Goal: Task Accomplishment & Management: Manage account settings

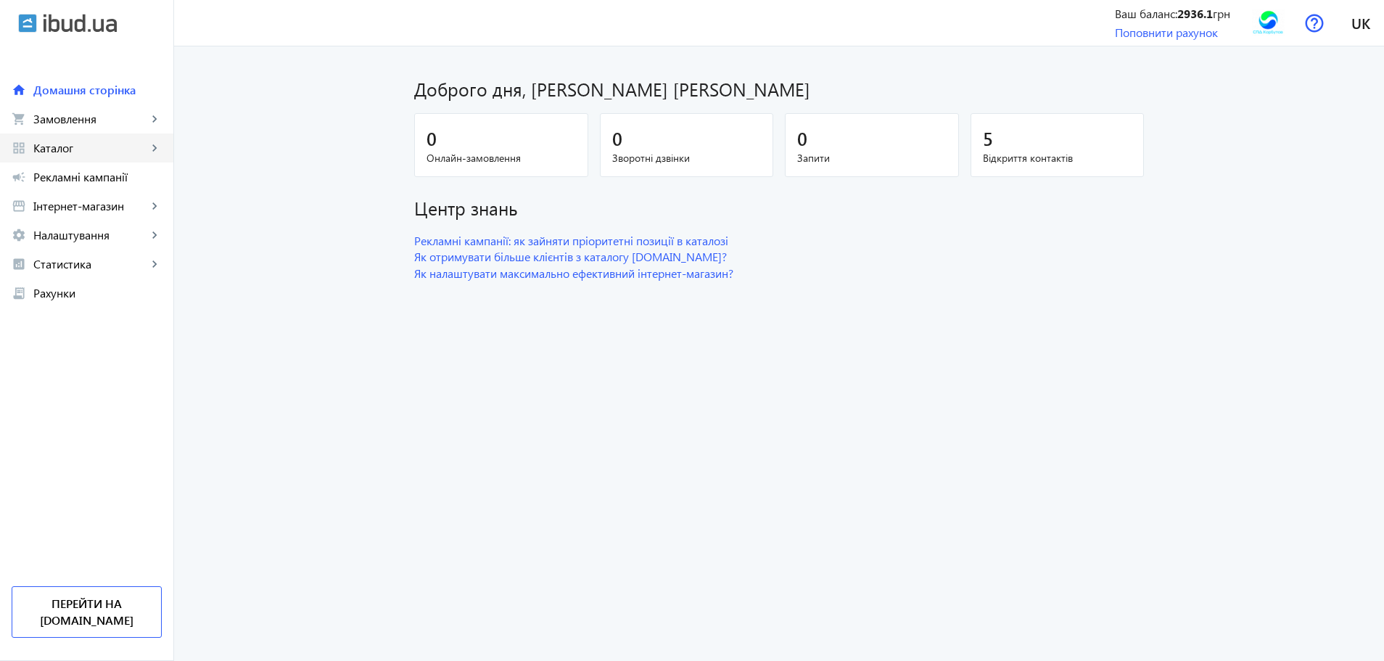
click at [70, 139] on link "grid_view Каталог keyboard_arrow_right" at bounding box center [86, 147] width 173 height 29
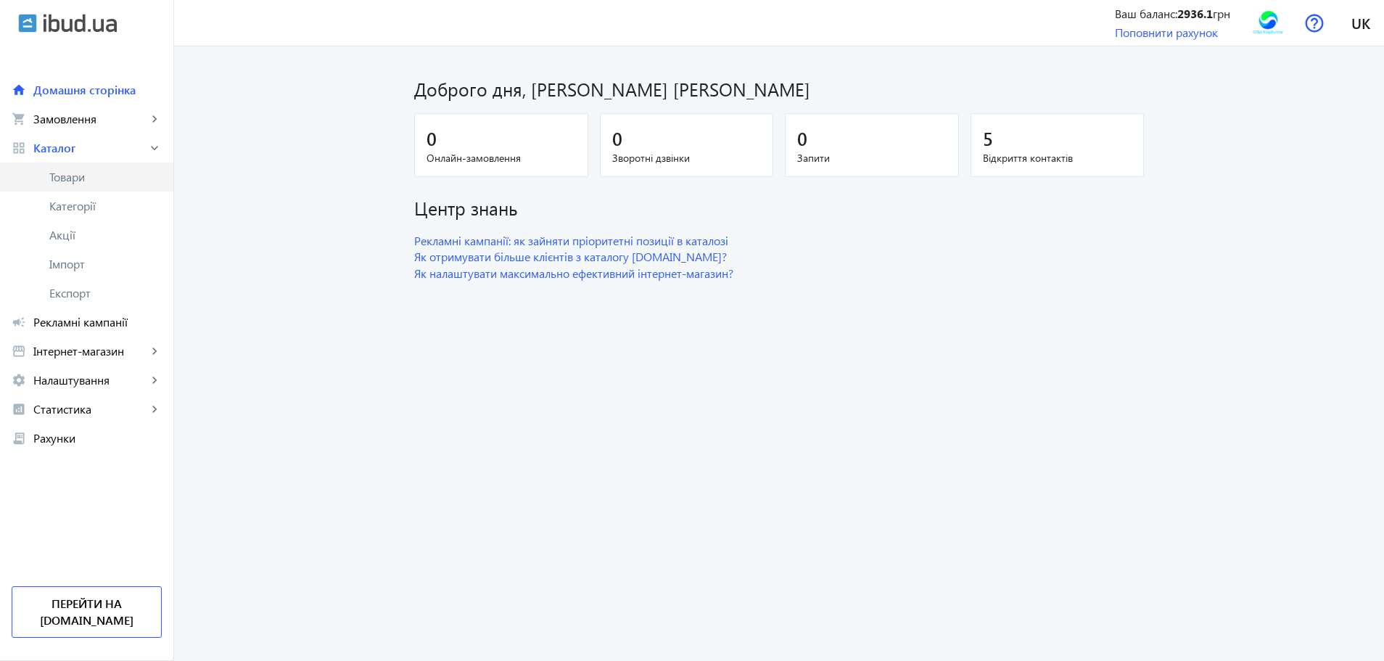
click at [67, 167] on link "Товари" at bounding box center [86, 176] width 173 height 29
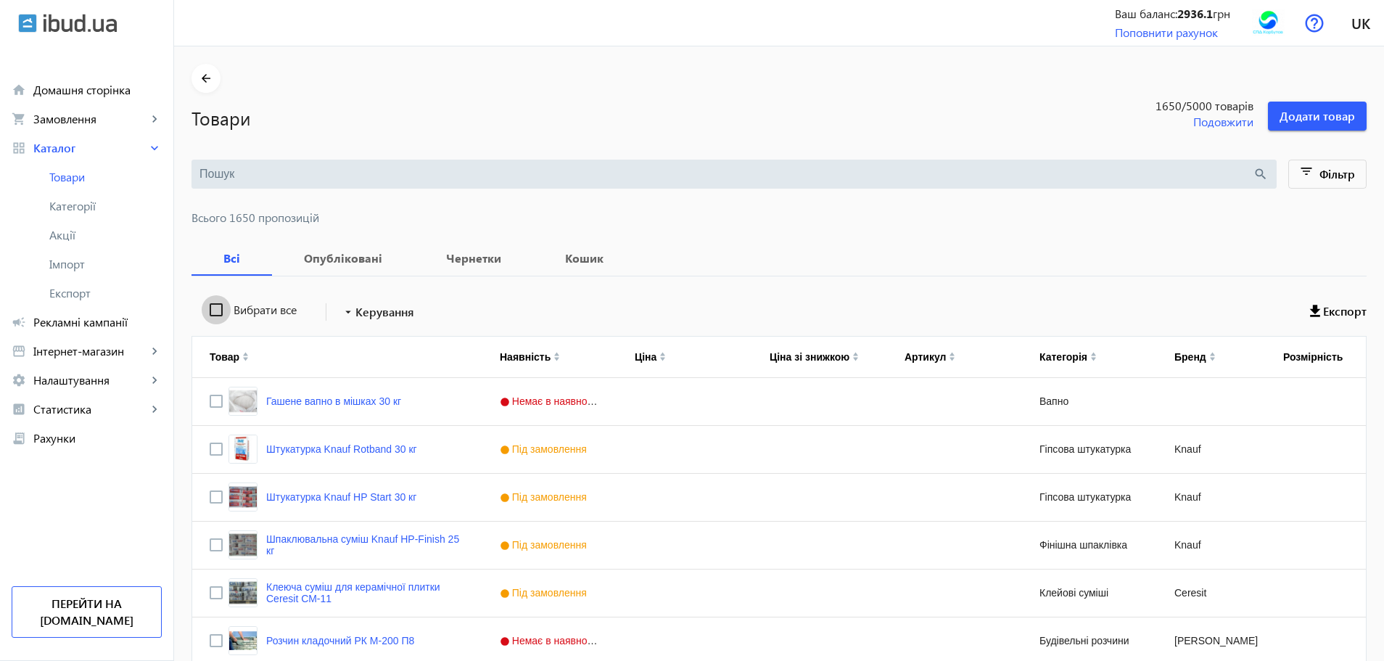
click at [202, 306] on input "Вибрати все" at bounding box center [216, 309] width 29 height 29
checkbox input "true"
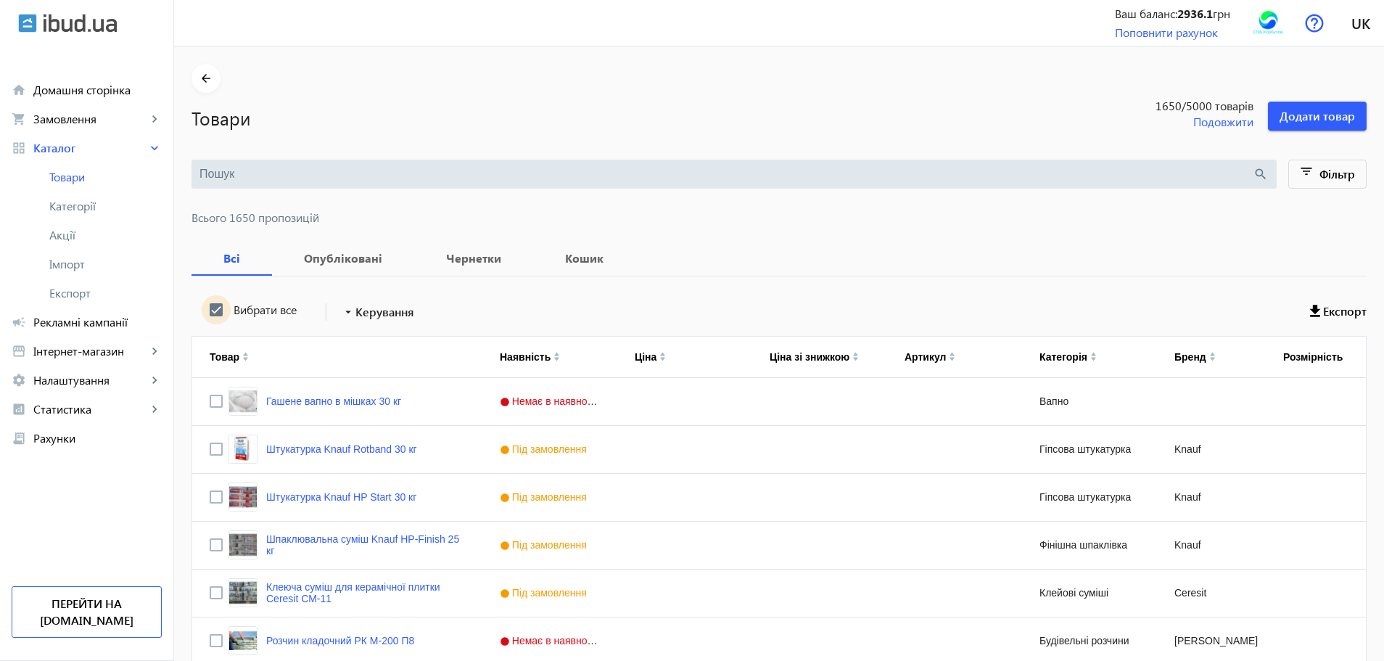
checkbox input "true"
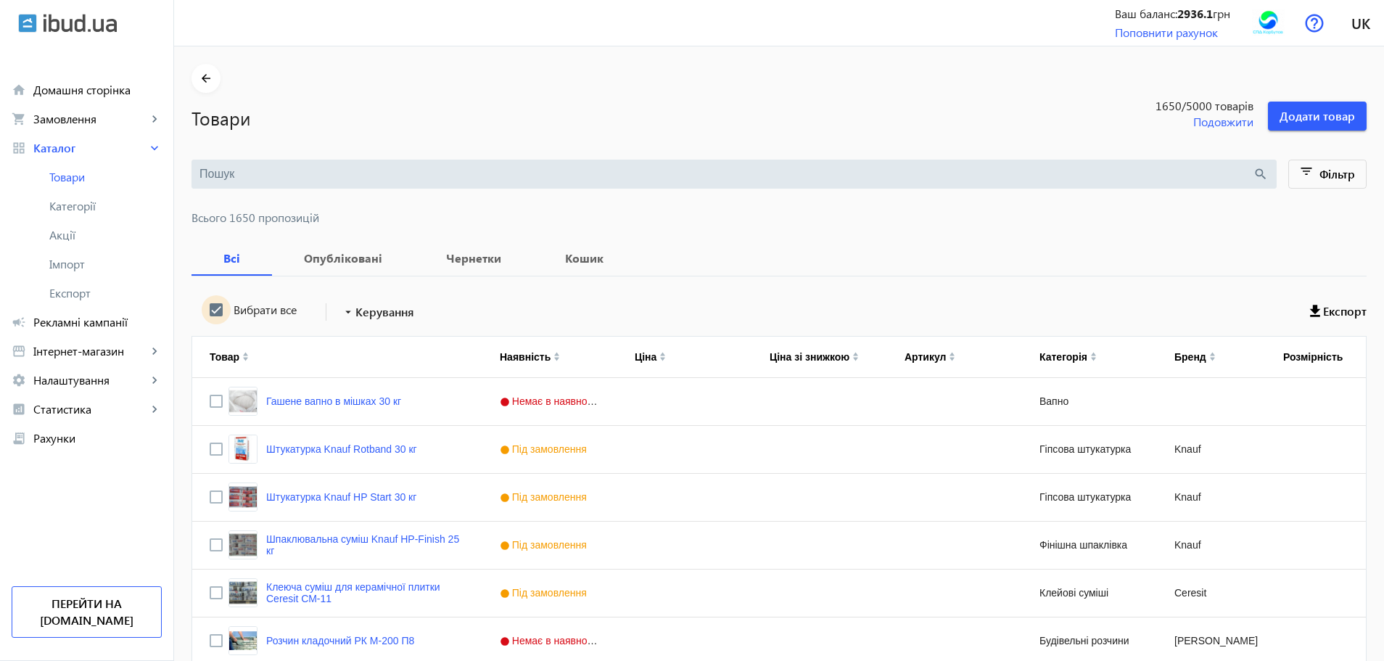
checkbox input "true"
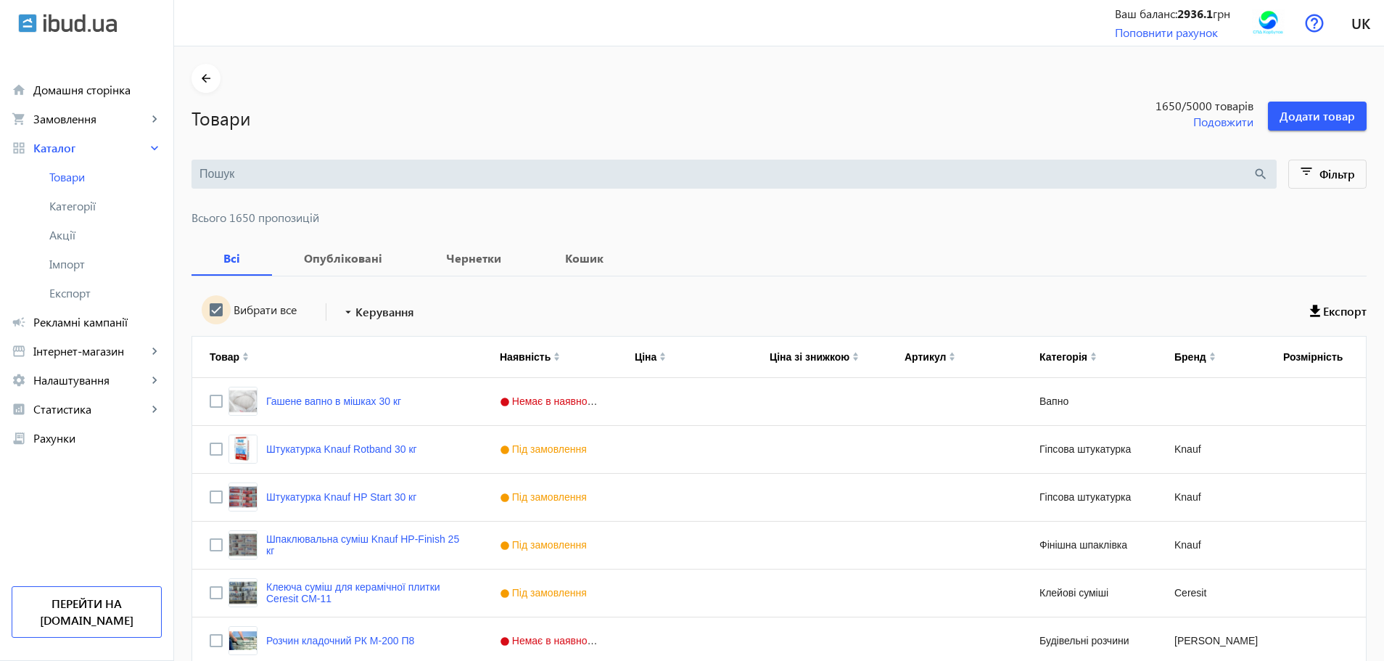
checkbox input "true"
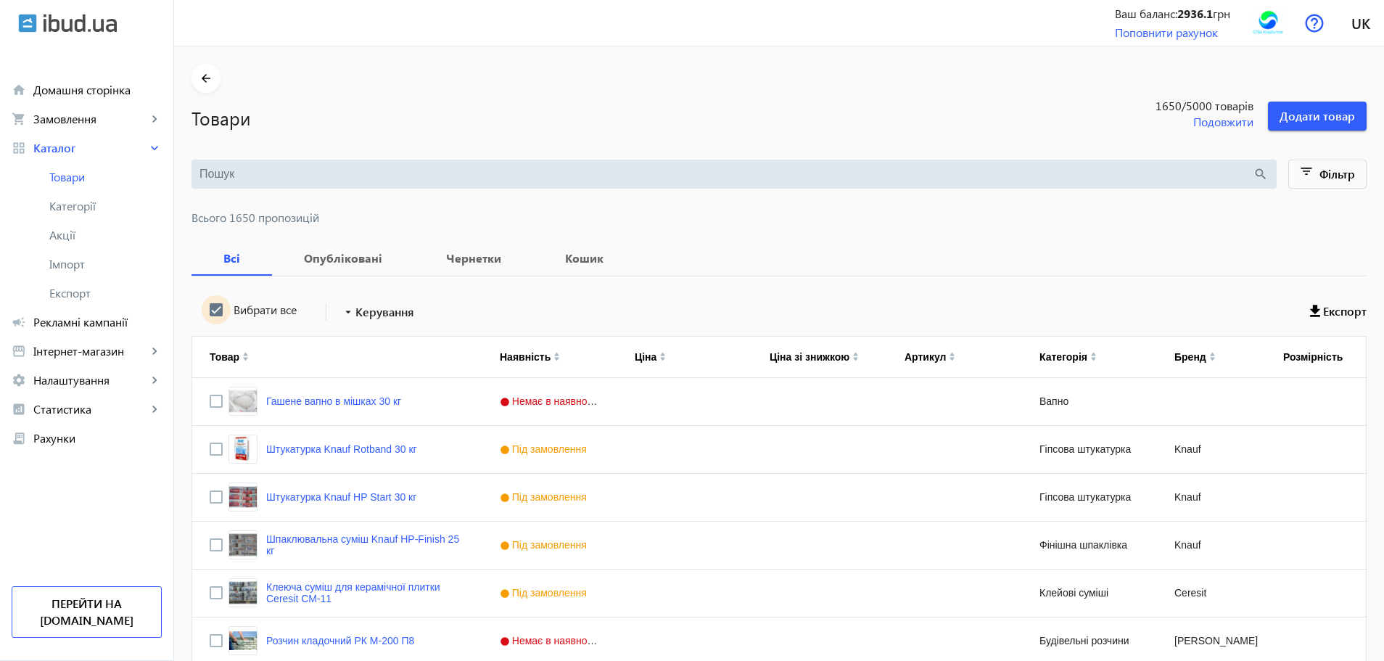
checkbox input "true"
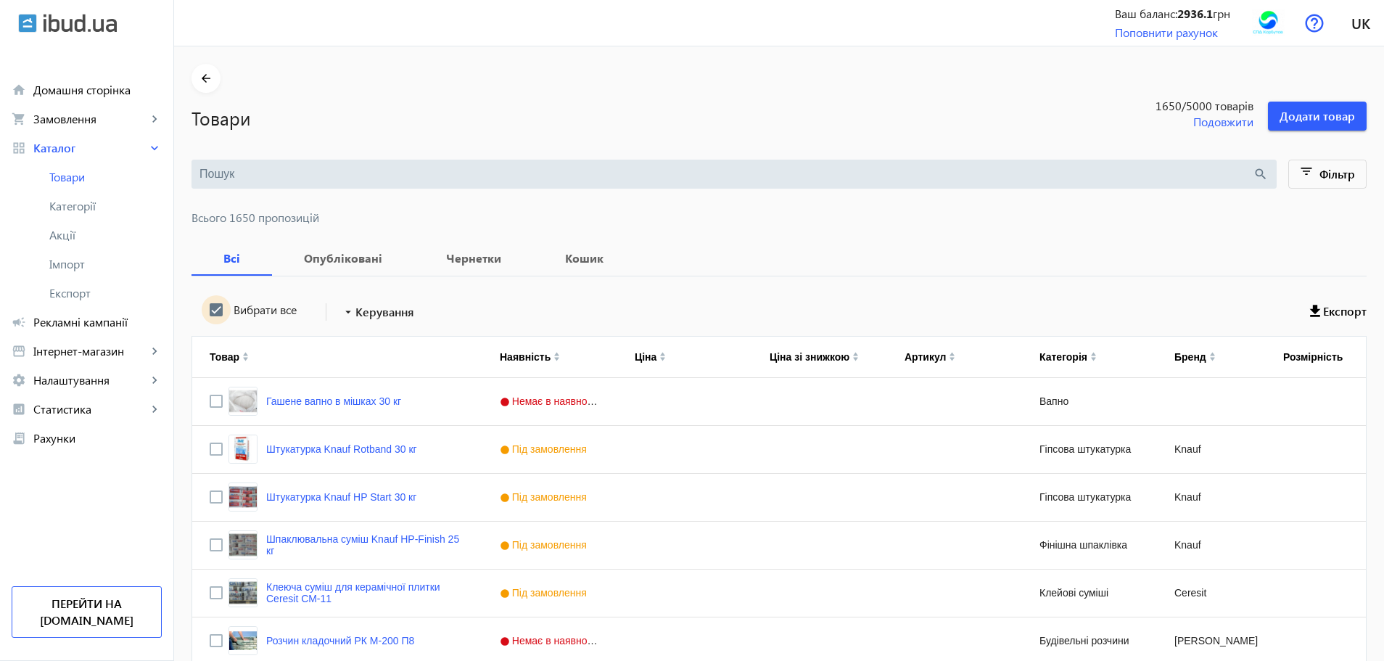
checkbox input "true"
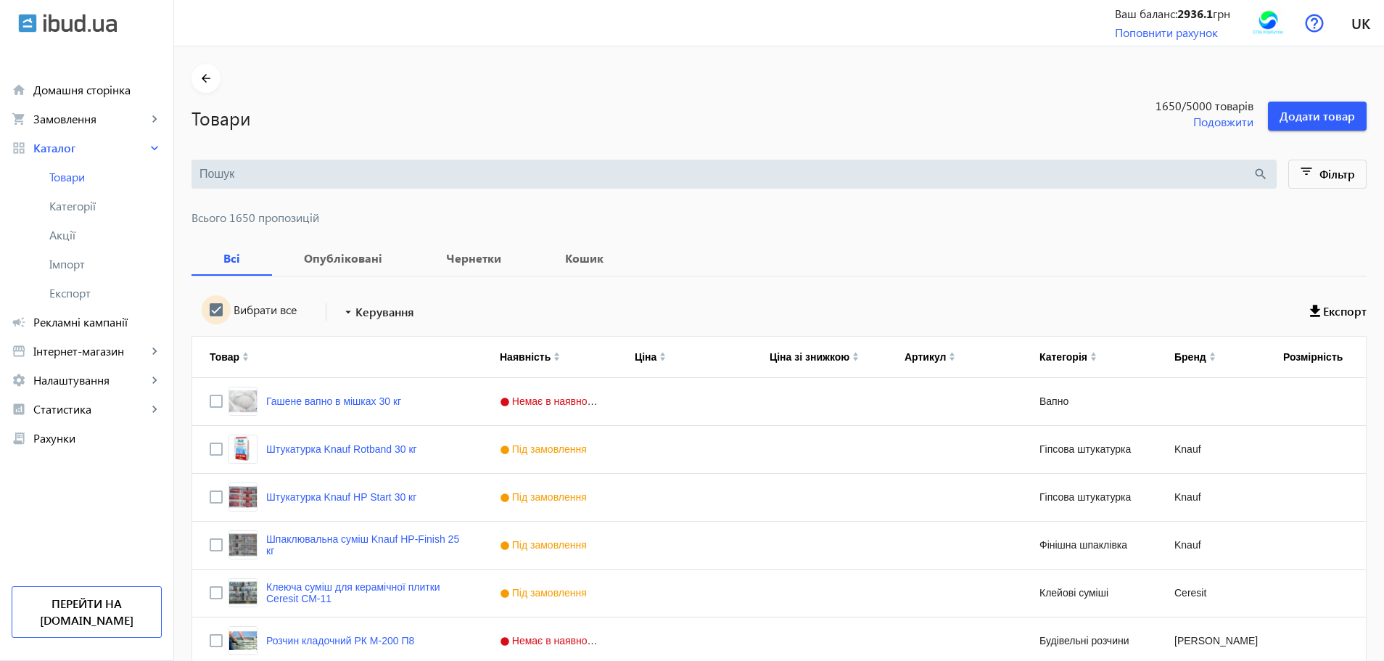
checkbox input "true"
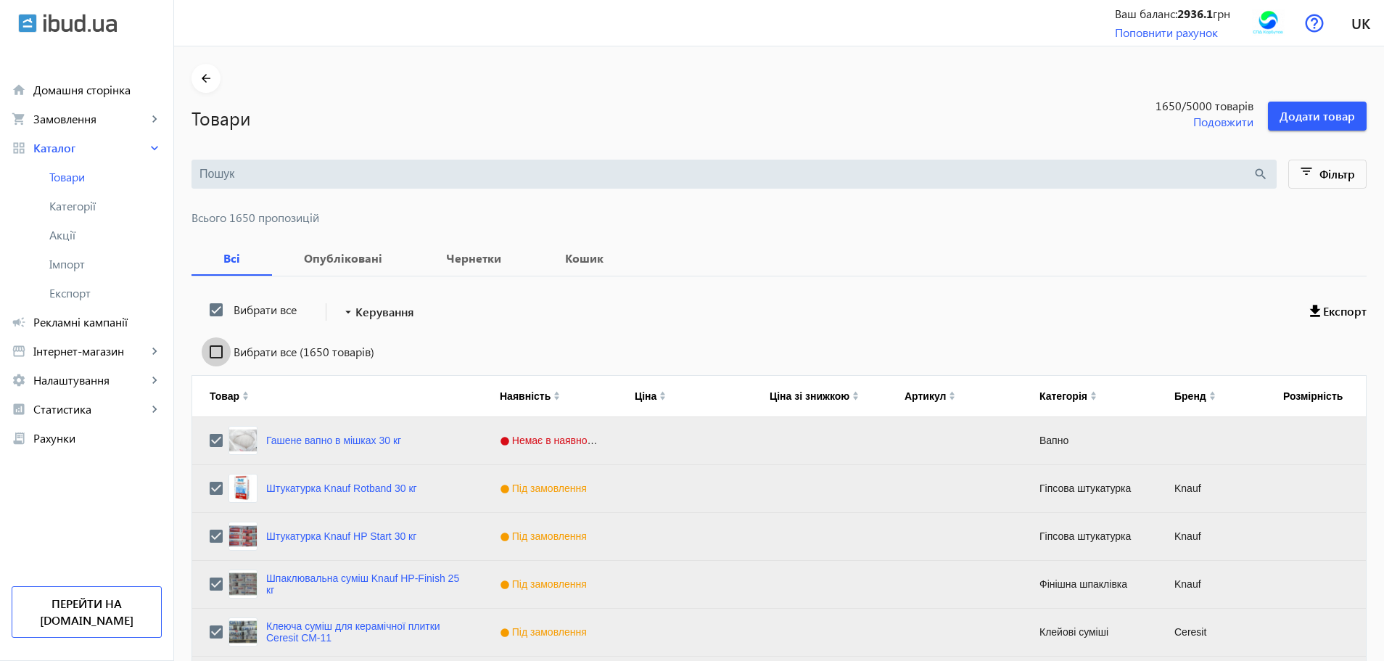
click at [206, 350] on input "Вибрати все (1650 товарів)" at bounding box center [216, 351] width 29 height 29
checkbox input "true"
click at [355, 315] on span "Керування" at bounding box center [384, 311] width 59 height 17
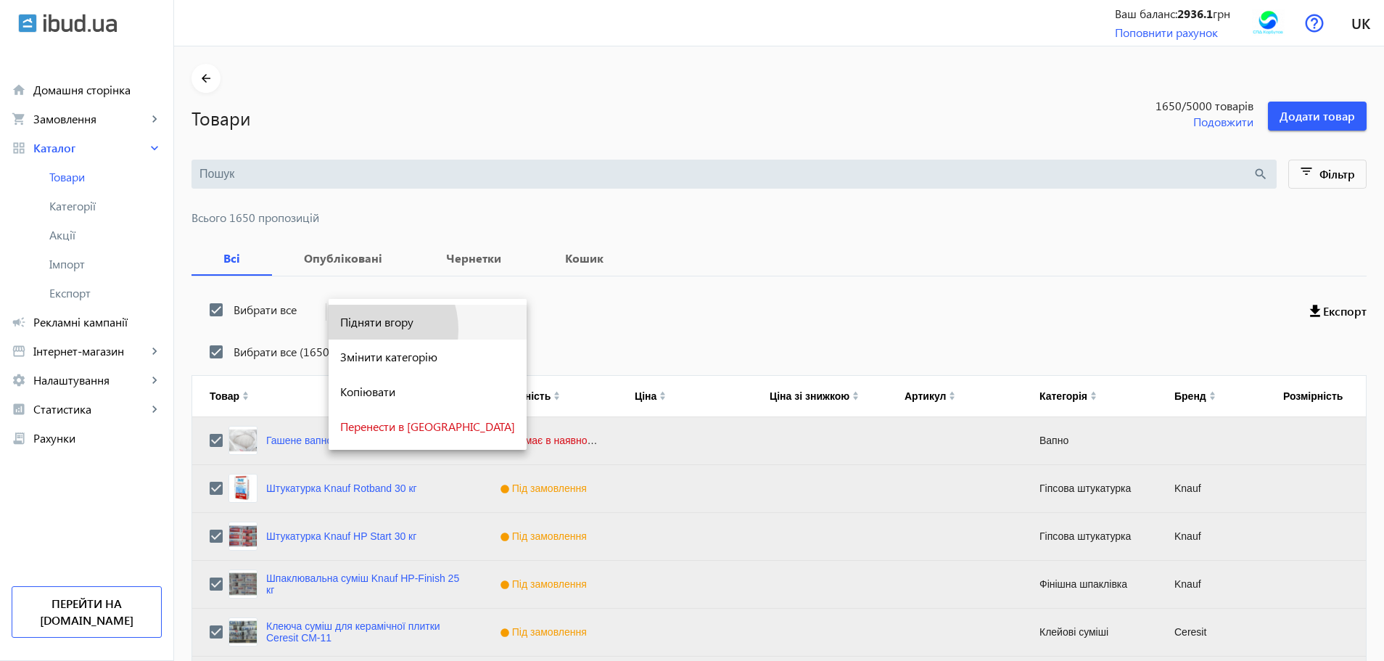
click at [362, 329] on button "Підняти вгору" at bounding box center [428, 322] width 198 height 35
